Goal: Navigation & Orientation: Find specific page/section

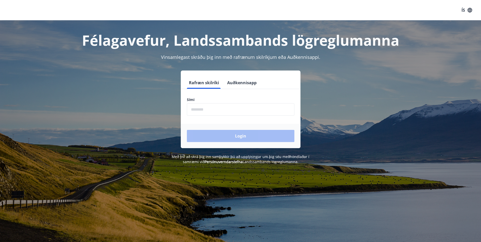
click at [202, 111] on input "phone" at bounding box center [240, 109] width 107 height 12
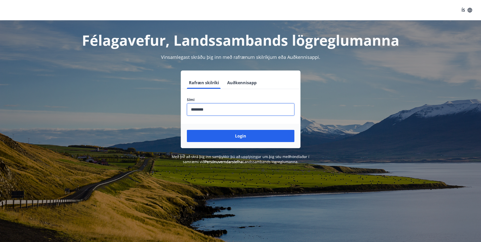
type input "********"
click at [187, 130] on button "Login" at bounding box center [240, 136] width 107 height 12
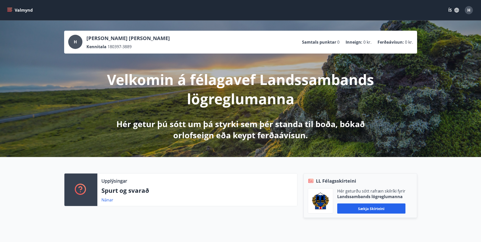
click at [471, 8] on div "H" at bounding box center [469, 10] width 8 height 8
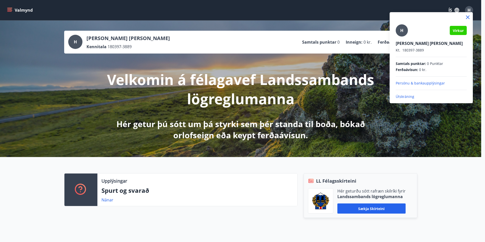
click at [10, 10] on div at bounding box center [242, 121] width 485 height 242
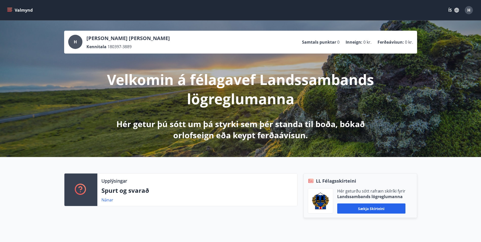
click at [16, 9] on button "Valmynd" at bounding box center [20, 10] width 29 height 9
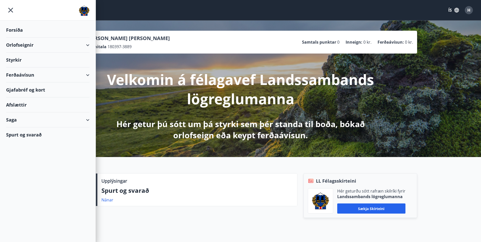
click at [43, 121] on div "Saga" at bounding box center [47, 119] width 83 height 15
click at [25, 152] on div "Umsóknir" at bounding box center [47, 154] width 75 height 11
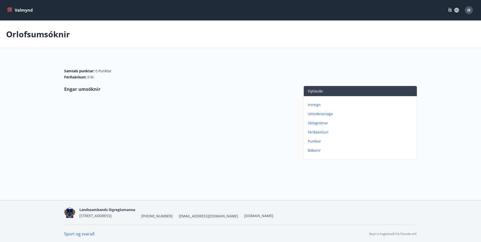
click at [324, 114] on p "Umsóknarsaga" at bounding box center [361, 113] width 107 height 5
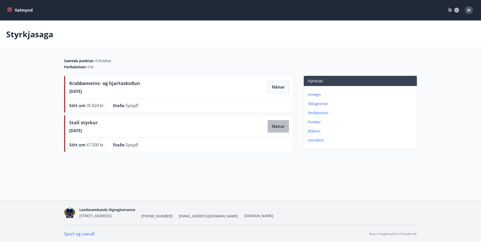
click at [280, 125] on button "Nánar" at bounding box center [278, 126] width 22 height 13
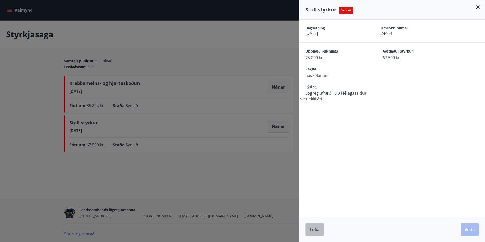
click at [318, 230] on span "Loka" at bounding box center [315, 230] width 10 height 6
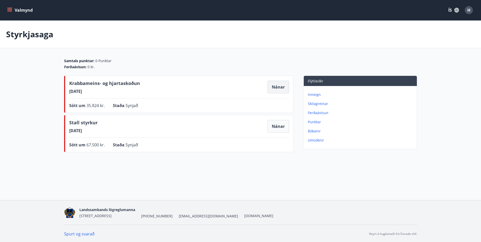
click at [273, 87] on button "Nánar" at bounding box center [278, 87] width 22 height 13
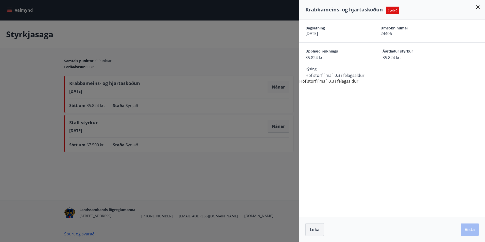
click at [314, 226] on button "Loka" at bounding box center [314, 229] width 19 height 13
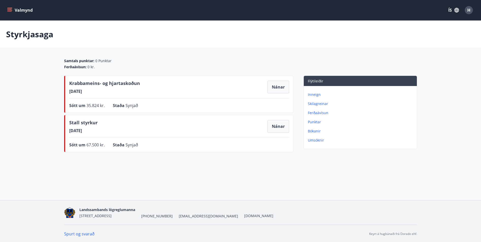
click at [16, 12] on button "Valmynd" at bounding box center [20, 10] width 29 height 9
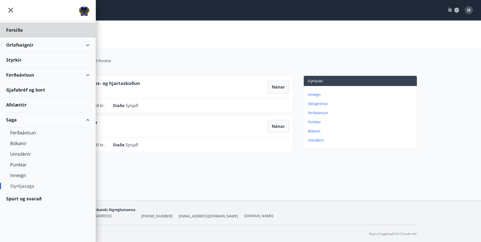
click at [15, 58] on div "Styrkir" at bounding box center [47, 59] width 83 height 15
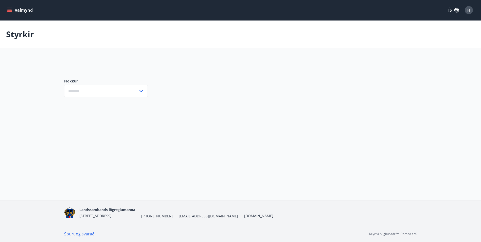
type input "***"
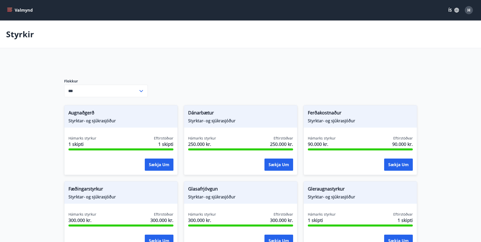
click at [14, 11] on button "Valmynd" at bounding box center [20, 10] width 29 height 9
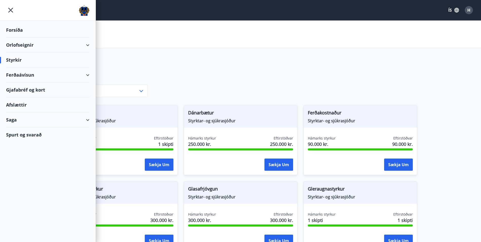
click at [28, 132] on div "Spurt og svarað" at bounding box center [47, 134] width 83 height 15
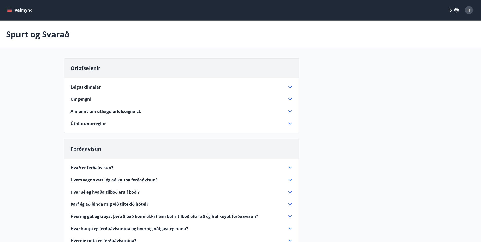
click at [9, 10] on icon "menu" at bounding box center [9, 10] width 5 height 5
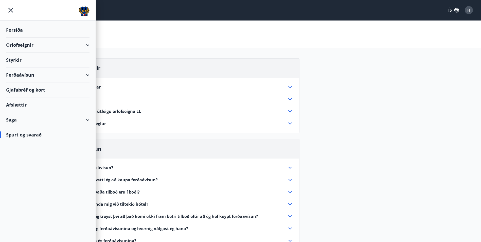
click at [19, 105] on div "Afslættir" at bounding box center [47, 104] width 83 height 15
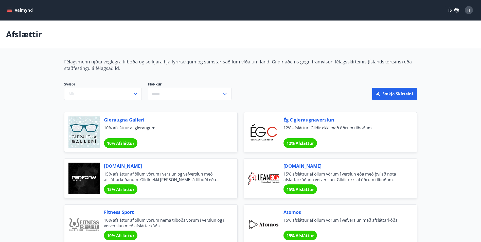
click at [11, 6] on button "Valmynd" at bounding box center [20, 10] width 29 height 9
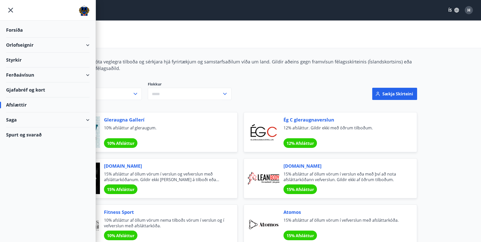
click at [21, 70] on div "Ferðaávísun" at bounding box center [47, 74] width 83 height 15
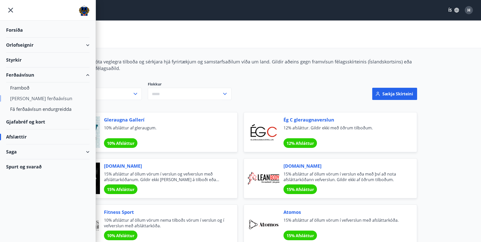
click at [27, 94] on div "Kaupa ferðaávísun" at bounding box center [47, 98] width 75 height 11
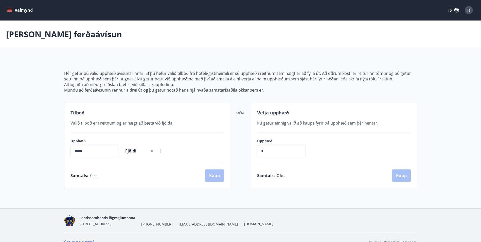
click at [12, 6] on button "Valmynd" at bounding box center [20, 10] width 29 height 9
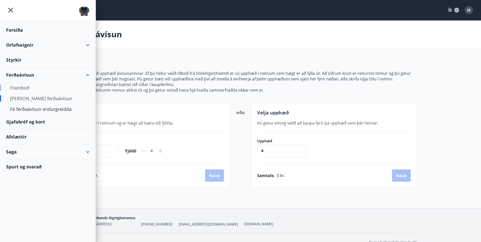
click at [13, 87] on div "Framboð" at bounding box center [47, 87] width 75 height 11
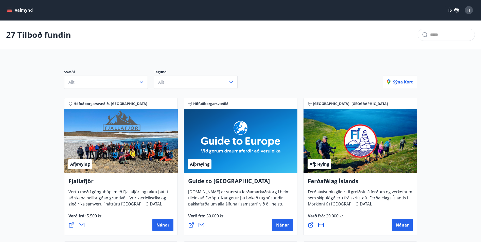
click at [7, 6] on button "Valmynd" at bounding box center [20, 10] width 29 height 9
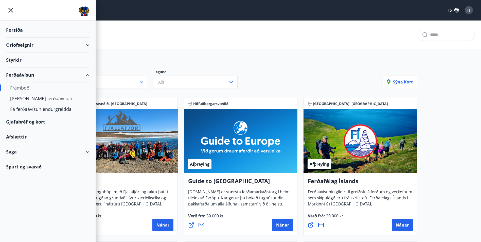
click at [48, 65] on div "Styrkir" at bounding box center [47, 59] width 83 height 15
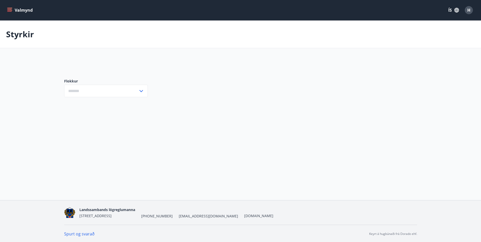
type input "***"
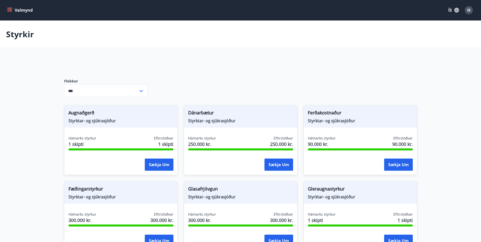
click at [9, 9] on icon "menu" at bounding box center [9, 9] width 5 height 1
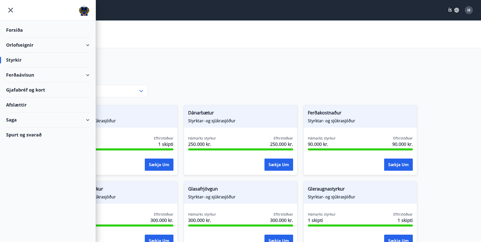
click at [24, 45] on div "Orlofseignir" at bounding box center [47, 45] width 83 height 15
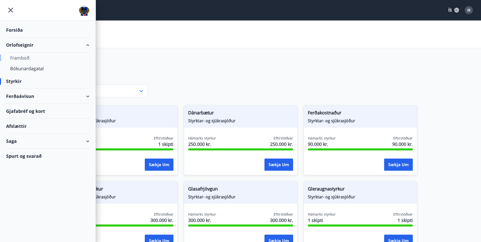
click at [23, 57] on div "Framboð" at bounding box center [47, 57] width 75 height 11
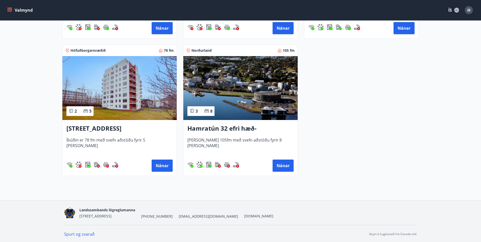
scroll to position [348, 0]
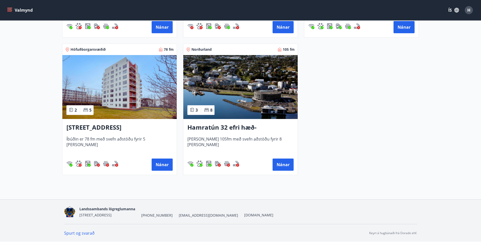
click at [241, 126] on h3 "Hamratún 32 efri hæð- Akureyri" at bounding box center [240, 127] width 106 height 9
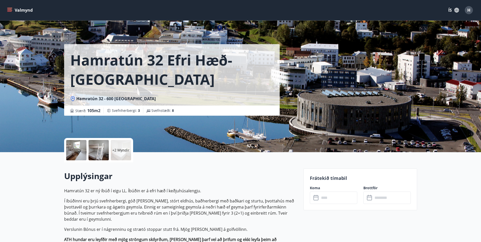
click at [71, 147] on div at bounding box center [76, 150] width 20 height 20
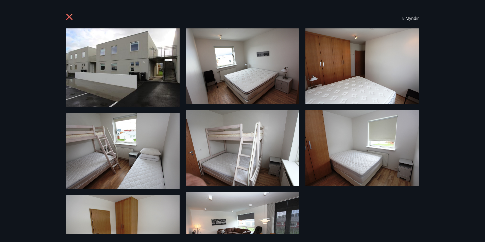
click at [133, 55] on img at bounding box center [123, 67] width 114 height 79
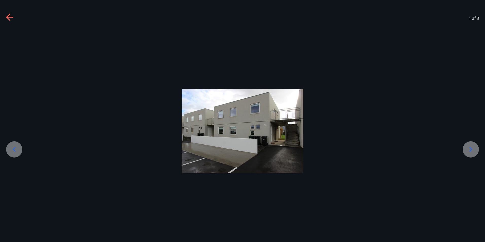
click at [474, 150] on icon at bounding box center [470, 149] width 8 height 8
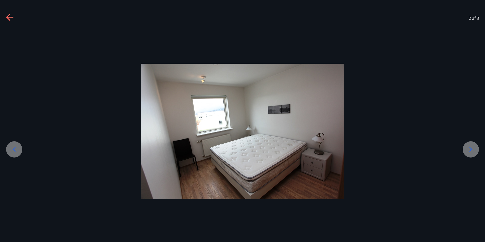
click at [467, 154] on div at bounding box center [470, 149] width 16 height 16
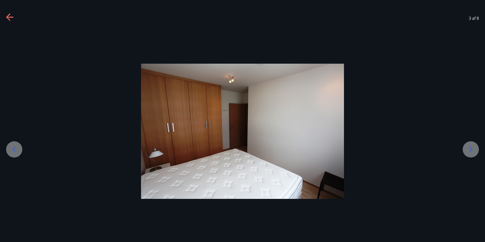
click at [467, 154] on div at bounding box center [470, 149] width 16 height 16
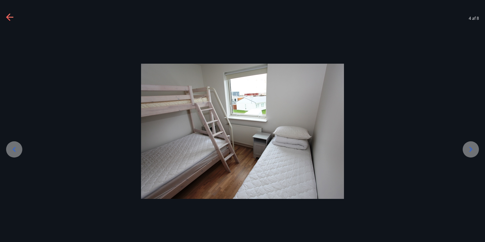
click at [467, 154] on div at bounding box center [470, 149] width 16 height 16
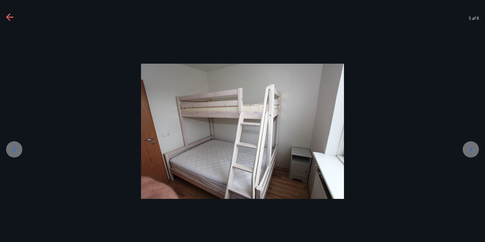
click at [471, 149] on icon at bounding box center [470, 149] width 8 height 8
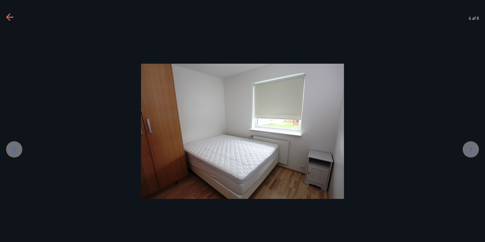
click at [470, 147] on icon at bounding box center [470, 149] width 8 height 8
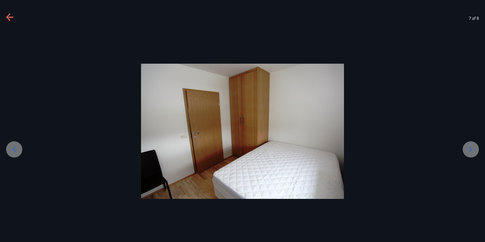
click at [470, 147] on icon at bounding box center [470, 149] width 8 height 8
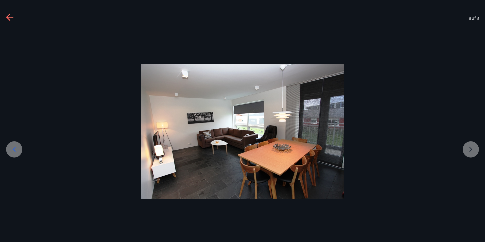
click at [470, 147] on div at bounding box center [242, 131] width 485 height 135
click at [473, 148] on div at bounding box center [242, 131] width 485 height 135
click at [13, 17] on icon at bounding box center [9, 17] width 7 height 1
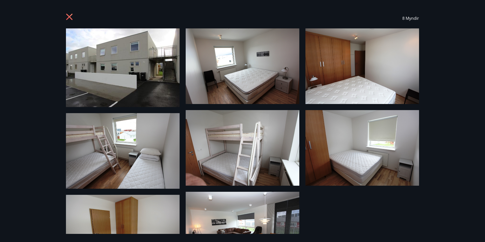
click at [68, 19] on icon at bounding box center [70, 17] width 8 height 8
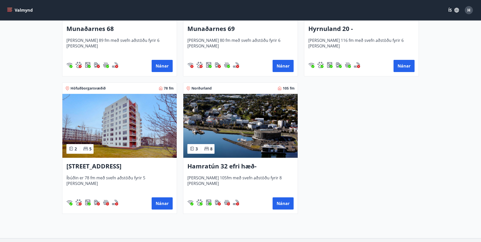
scroll to position [348, 0]
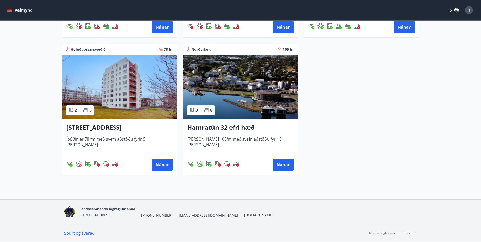
click at [118, 107] on img at bounding box center [119, 87] width 114 height 64
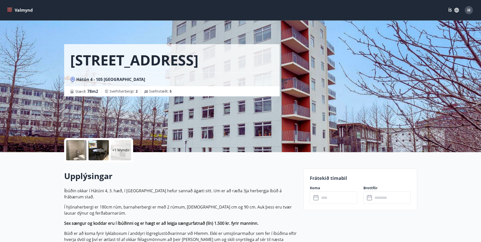
click at [83, 145] on div at bounding box center [76, 150] width 20 height 20
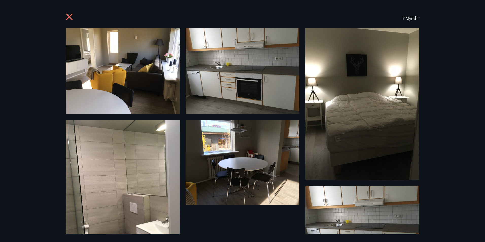
click at [68, 15] on icon at bounding box center [70, 17] width 8 height 8
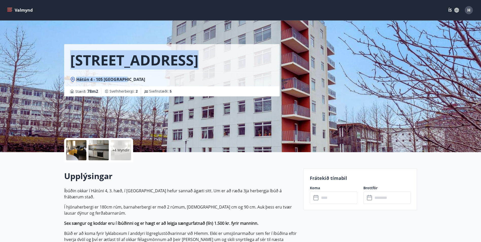
drag, startPoint x: 124, startPoint y: 83, endPoint x: 58, endPoint y: 50, distance: 73.3
click at [58, 50] on div "Hátún 4, Reykjavík Hátún 4 - 105 Reykjavík Stærð : 78 m2 Svefnherbergi : 2 Svef…" at bounding box center [240, 76] width 365 height 152
click at [165, 83] on div "Hátún 4 - 105 Reykjavík" at bounding box center [171, 79] width 215 height 14
click at [198, 55] on h1 "Hátún 4, Reykjavík" at bounding box center [134, 59] width 128 height 19
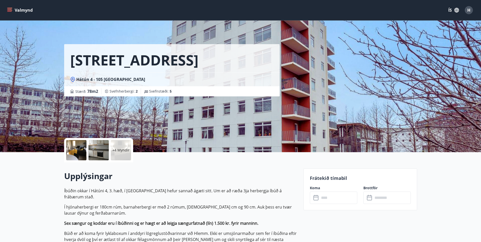
drag, startPoint x: 205, startPoint y: 63, endPoint x: 74, endPoint y: 54, distance: 131.1
click at [74, 54] on div "Hátún 4, Reykjavík" at bounding box center [171, 58] width 215 height 28
drag, startPoint x: 74, startPoint y: 54, endPoint x: 125, endPoint y: 63, distance: 51.5
click at [125, 63] on h1 "Hátún 4, Reykjavík" at bounding box center [134, 59] width 128 height 19
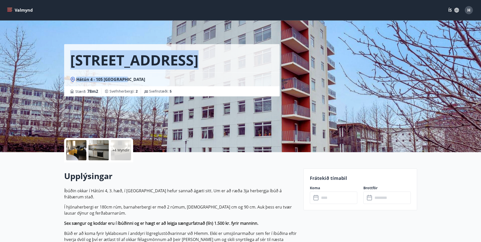
drag, startPoint x: 126, startPoint y: 77, endPoint x: 75, endPoint y: 58, distance: 54.7
click at [75, 58] on div "Hátún 4, Reykjavík Hátún 4 - 105 Reykjavík Stærð : 78 m2 Svefnherbergi : 2 Svef…" at bounding box center [171, 70] width 215 height 52
click at [125, 80] on div "Hátún 4 - 105 Reykjavík" at bounding box center [171, 80] width 203 height 6
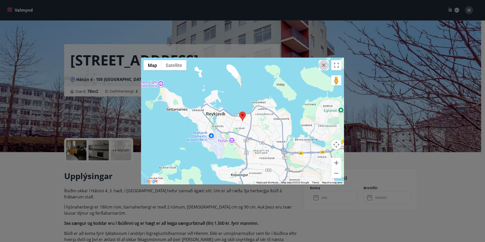
click at [322, 66] on icon "button" at bounding box center [324, 65] width 4 height 4
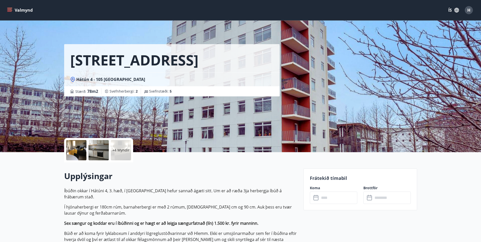
click at [173, 161] on div "+4 Myndir" at bounding box center [180, 150] width 233 height 24
drag, startPoint x: 114, startPoint y: 181, endPoint x: 57, endPoint y: 176, distance: 57.8
click at [131, 175] on h2 "Upplýsingar" at bounding box center [180, 175] width 233 height 11
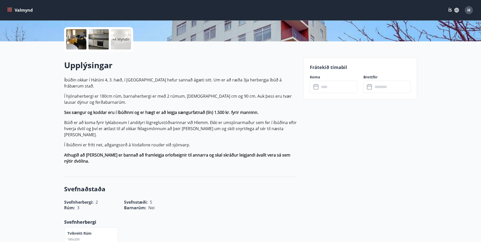
scroll to position [127, 0]
